Goal: Transaction & Acquisition: Book appointment/travel/reservation

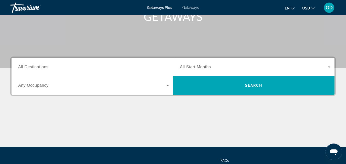
scroll to position [86, 0]
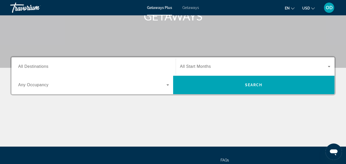
click at [42, 67] on span "All Destinations" at bounding box center [33, 66] width 30 height 4
click at [42, 67] on input "Destination All Destinations" at bounding box center [93, 67] width 151 height 6
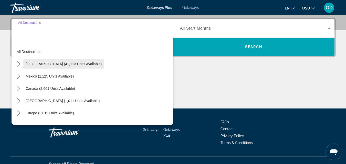
scroll to position [125, 0]
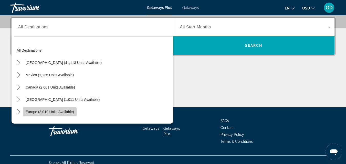
click at [58, 111] on span "Europe (3,019 units available)" at bounding box center [50, 112] width 48 height 4
type input "**********"
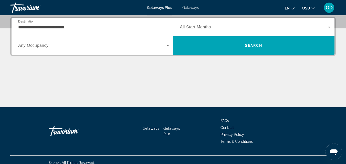
click at [206, 26] on span "All Start Months" at bounding box center [195, 27] width 31 height 4
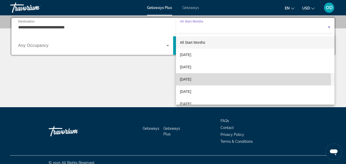
click at [191, 81] on span "[DATE]" at bounding box center [185, 79] width 11 height 6
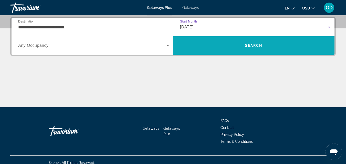
click at [256, 45] on span "Search" at bounding box center [253, 45] width 17 height 4
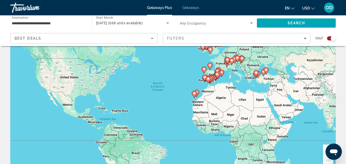
scroll to position [42, 0]
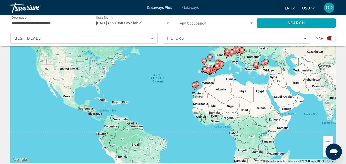
click at [214, 70] on gmp-advanced-marker "Main content" at bounding box center [215, 68] width 5 height 8
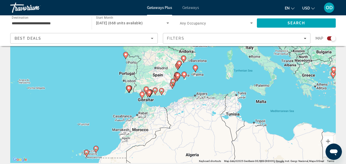
click at [161, 91] on image "Main content" at bounding box center [161, 90] width 3 height 3
click at [162, 90] on image "Main content" at bounding box center [161, 90] width 3 height 3
type input "**********"
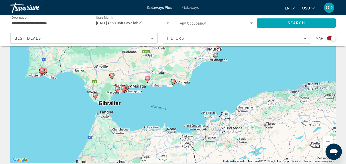
click at [128, 87] on icon "Main content" at bounding box center [126, 88] width 5 height 7
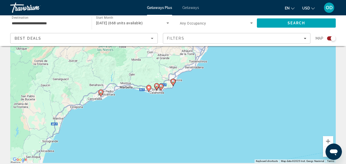
click at [147, 87] on image "Main content" at bounding box center [148, 87] width 3 height 3
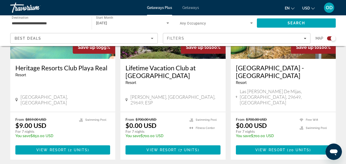
scroll to position [253, 0]
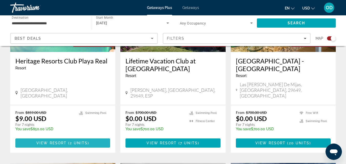
click at [85, 141] on span "2 units" at bounding box center [79, 143] width 18 height 4
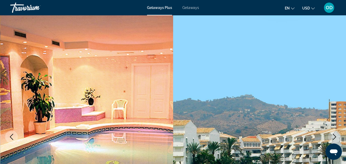
click at [313, 8] on icon "Change currency" at bounding box center [313, 9] width 4 height 4
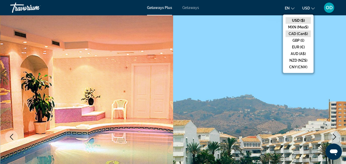
click at [301, 34] on button "CAD (Can$)" at bounding box center [297, 33] width 25 height 7
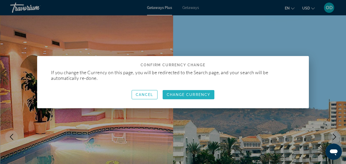
click at [177, 96] on span "Change Currency" at bounding box center [189, 95] width 44 height 4
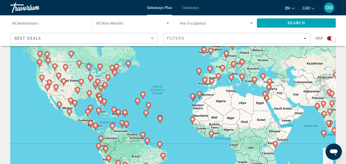
scroll to position [27, 0]
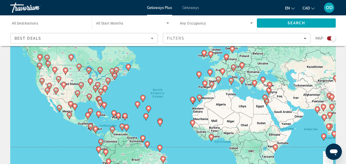
click at [200, 97] on image "Main content" at bounding box center [199, 97] width 3 height 3
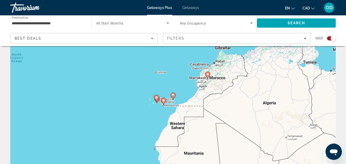
click at [207, 74] on image "Main content" at bounding box center [207, 74] width 3 height 3
click at [207, 73] on image "Main content" at bounding box center [207, 74] width 3 height 3
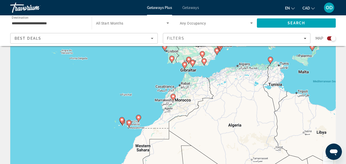
click at [173, 96] on image "Main content" at bounding box center [172, 96] width 3 height 3
type input "**********"
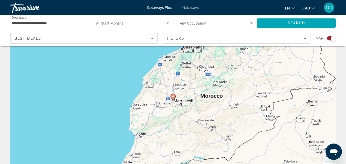
click at [173, 96] on image "Main content" at bounding box center [172, 96] width 3 height 3
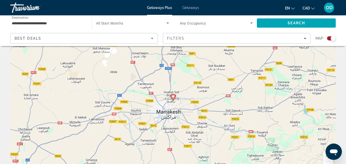
click at [173, 96] on image "Main content" at bounding box center [172, 96] width 3 height 3
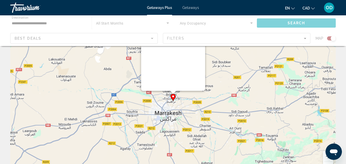
scroll to position [0, 0]
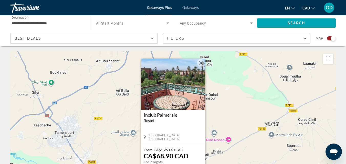
click at [181, 89] on img "Main content" at bounding box center [173, 84] width 64 height 51
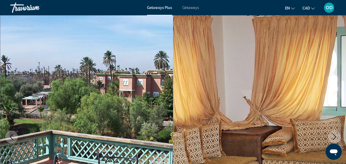
click at [190, 8] on span "Getaways" at bounding box center [190, 8] width 17 height 4
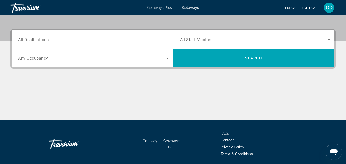
scroll to position [113, 0]
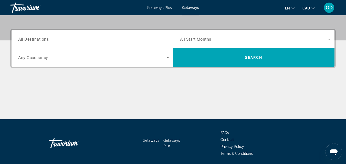
click at [157, 9] on span "Getaways Plus" at bounding box center [159, 8] width 25 height 4
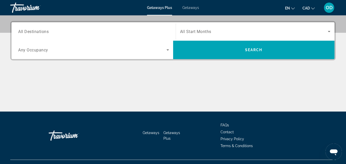
scroll to position [122, 0]
